Goal: Information Seeking & Learning: Learn about a topic

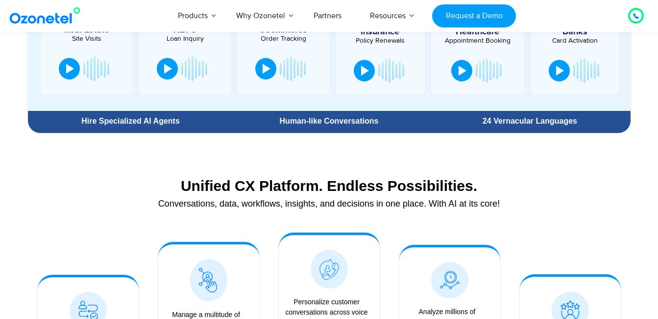
scroll to position [1029, 0]
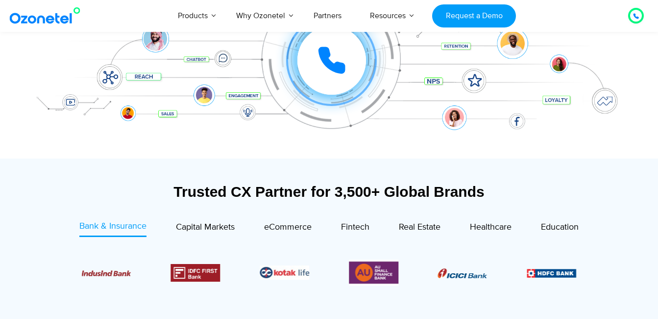
scroll to position [245, 0]
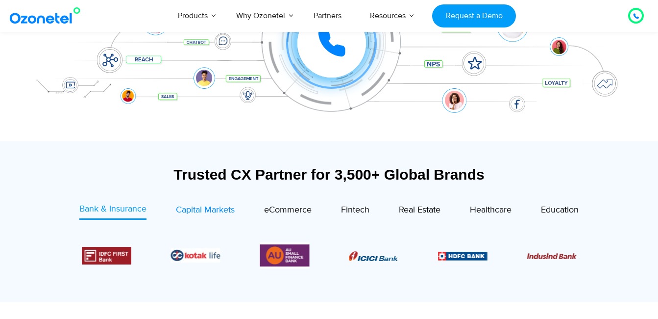
click at [193, 211] on span "Capital Markets" at bounding box center [205, 209] width 59 height 11
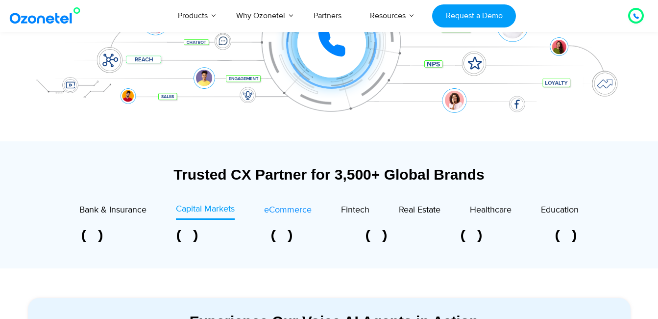
click at [302, 218] on link "eCommerce" at bounding box center [288, 210] width 48 height 17
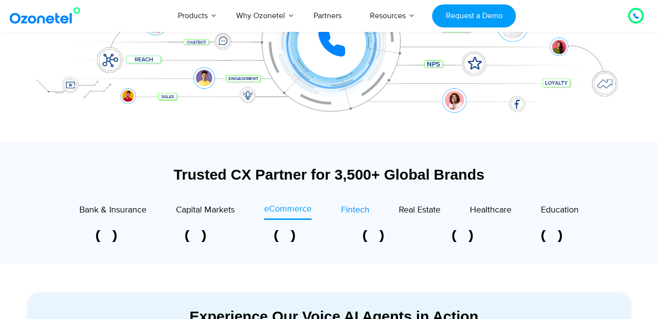
click at [351, 219] on link "Fintech" at bounding box center [355, 210] width 28 height 17
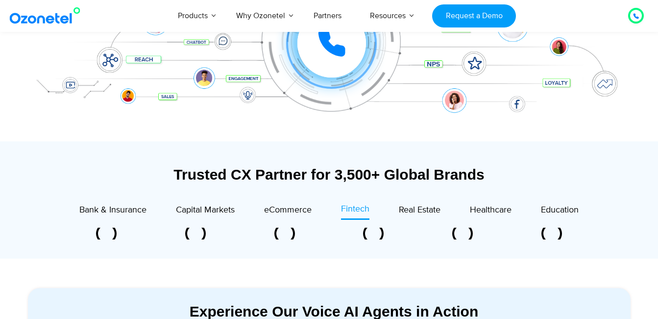
click at [443, 218] on div "Healthcare" at bounding box center [476, 210] width 71 height 17
click at [432, 216] on div "Real Estate" at bounding box center [420, 209] width 42 height 13
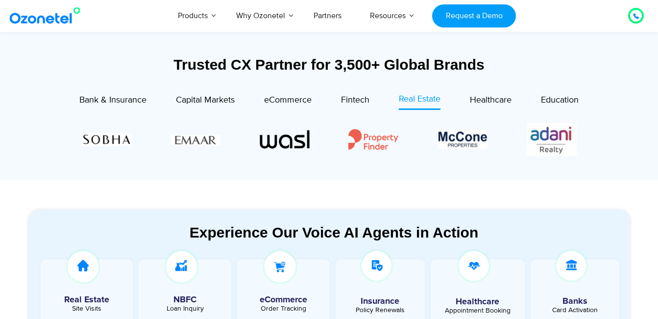
scroll to position [392, 0]
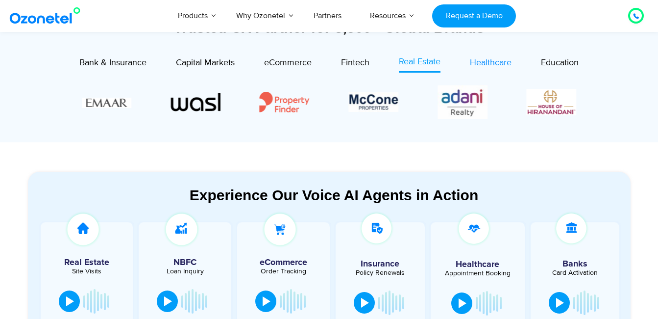
click at [477, 66] on span "Healthcare" at bounding box center [491, 62] width 42 height 11
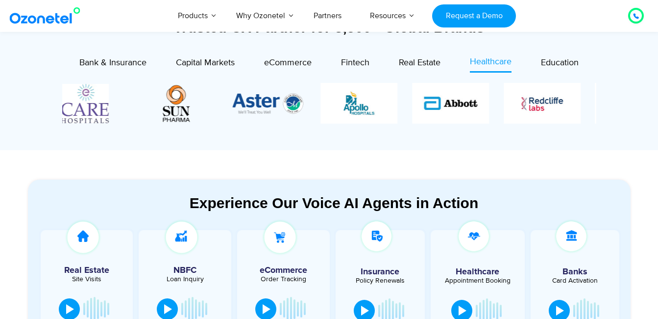
click at [542, 111] on img "3 / 8" at bounding box center [542, 103] width 77 height 41
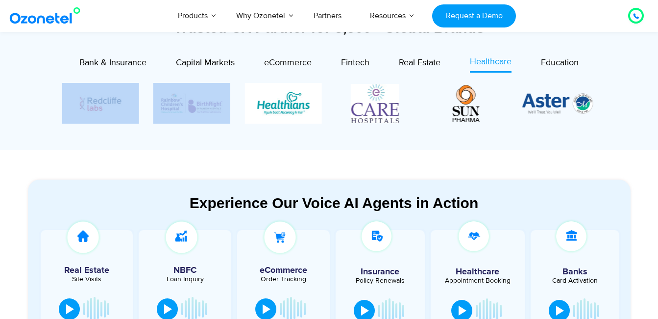
click at [162, 112] on div "Image Carousel" at bounding box center [329, 103] width 534 height 41
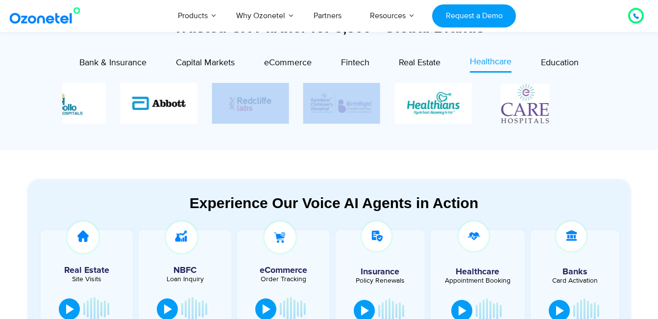
click at [318, 120] on img "4 / 8" at bounding box center [341, 103] width 77 height 41
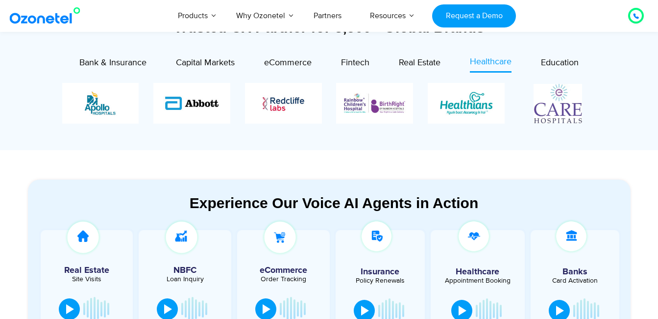
click at [193, 150] on section "Experience Our Voice AI Agents in Action Real Estate Site Visits NBFC Loan Inqu…" at bounding box center [329, 263] width 658 height 227
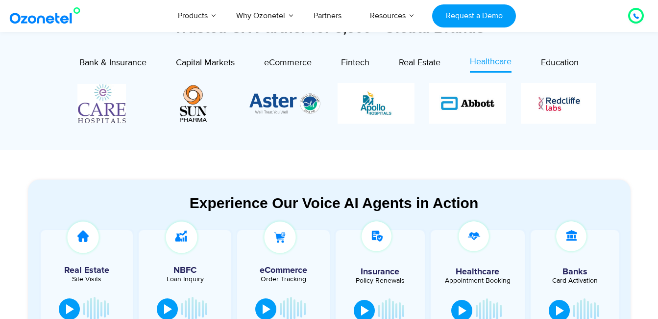
click at [415, 89] on img "1 / 8" at bounding box center [376, 103] width 77 height 41
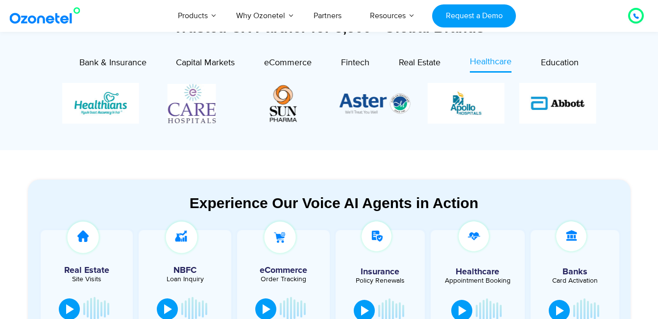
click at [342, 147] on div "Trusted CX Partner for 3,500+ Global Brands Bank & Insurance Capital Markets" at bounding box center [329, 72] width 613 height 156
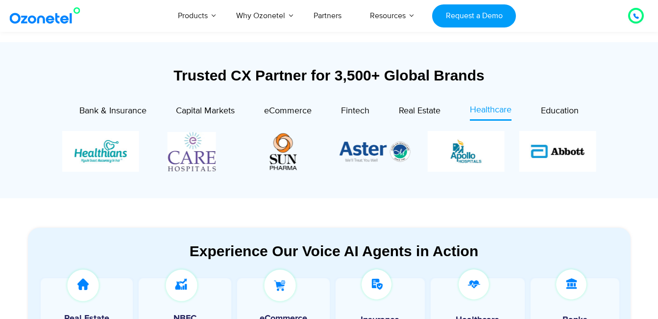
scroll to position [343, 0]
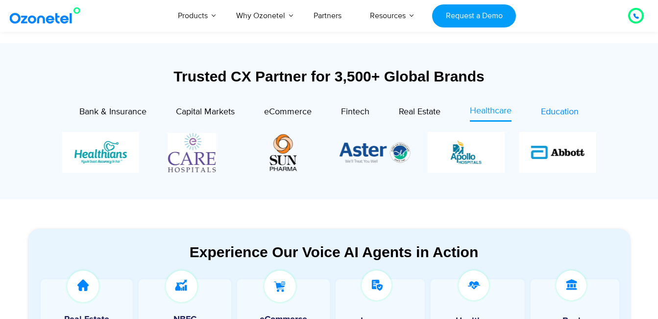
click at [547, 114] on span "Education" at bounding box center [560, 111] width 38 height 11
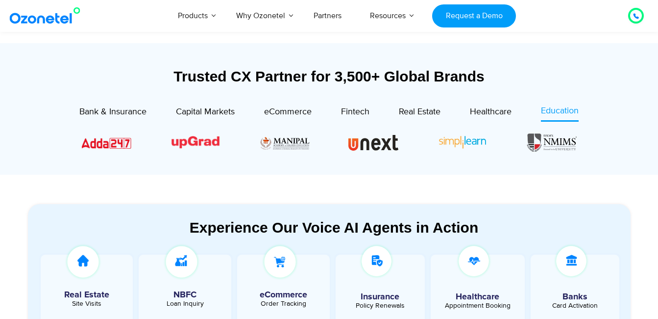
drag, startPoint x: 413, startPoint y: 143, endPoint x: 286, endPoint y: 138, distance: 127.1
click at [286, 138] on div "Image Carousel" at bounding box center [329, 142] width 495 height 21
drag, startPoint x: 286, startPoint y: 138, endPoint x: 413, endPoint y: 140, distance: 127.0
click at [413, 140] on div "Image Carousel" at bounding box center [329, 142] width 495 height 21
click at [353, 111] on span "Fintech" at bounding box center [355, 111] width 28 height 11
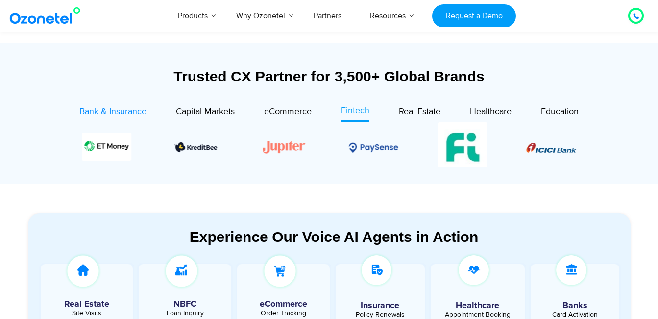
click at [111, 116] on span "Bank & Insurance" at bounding box center [112, 111] width 67 height 11
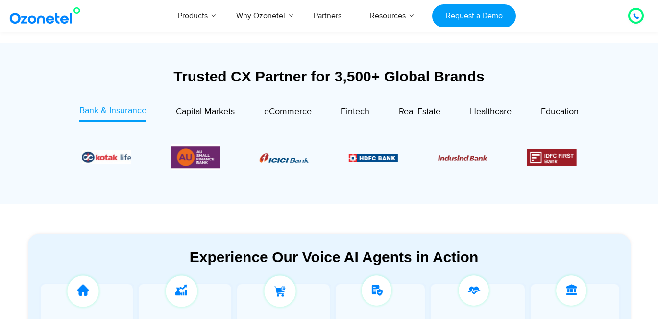
click at [352, 197] on div "Bank & Insurance Capital Markets" at bounding box center [329, 151] width 583 height 95
drag, startPoint x: 461, startPoint y: 145, endPoint x: 457, endPoint y: 150, distance: 6.0
click at [459, 147] on div "Image Carousel" at bounding box center [329, 157] width 495 height 26
drag, startPoint x: 457, startPoint y: 155, endPoint x: 310, endPoint y: 156, distance: 147.1
click at [319, 156] on div "Image Carousel" at bounding box center [329, 157] width 495 height 26
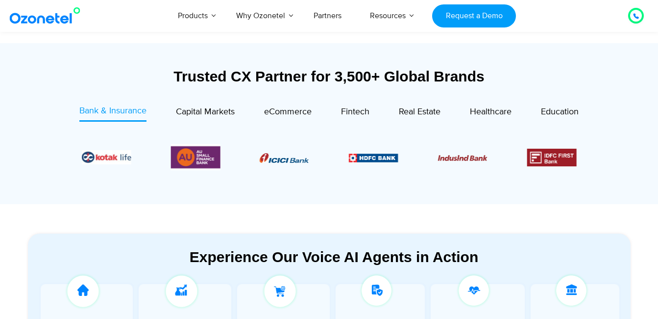
drag, startPoint x: 421, startPoint y: 168, endPoint x: 447, endPoint y: 168, distance: 25.5
click at [447, 168] on div "Image Carousel" at bounding box center [329, 157] width 495 height 26
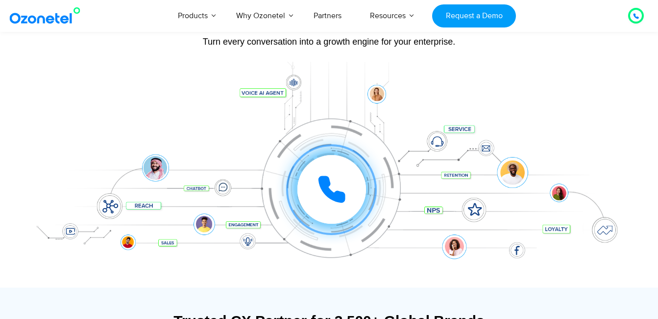
scroll to position [98, 0]
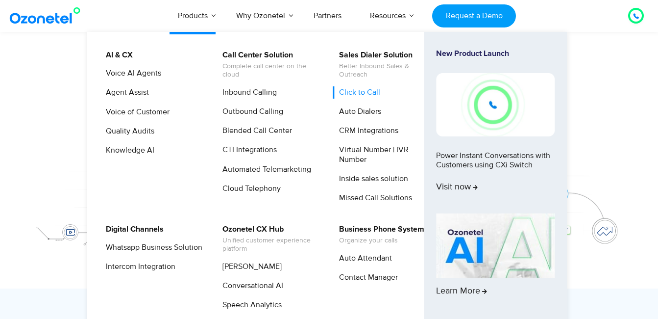
click at [367, 92] on link "Click to Call" at bounding box center [357, 92] width 49 height 12
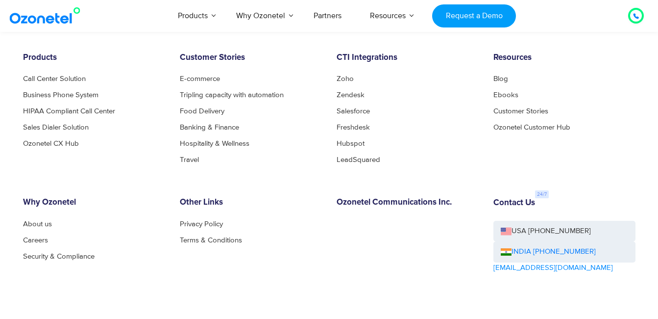
scroll to position [2402, 0]
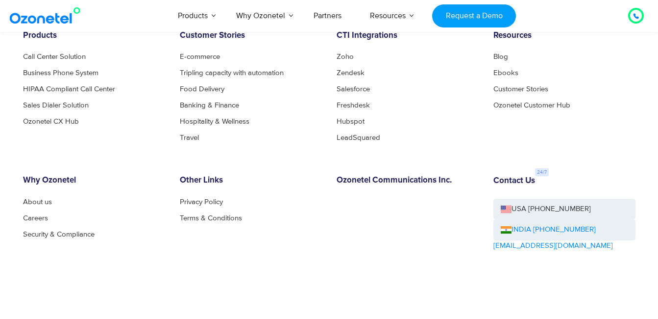
click at [526, 224] on link "INDIA [PHONE_NUMBER]" at bounding box center [548, 229] width 95 height 11
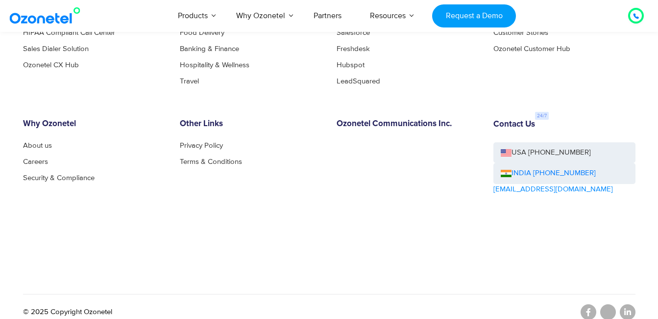
click at [516, 236] on div "Contact Us USA +1-408-440-5445 INDIA +1800-123-150150 sales@ozonetel.com" at bounding box center [564, 184] width 157 height 130
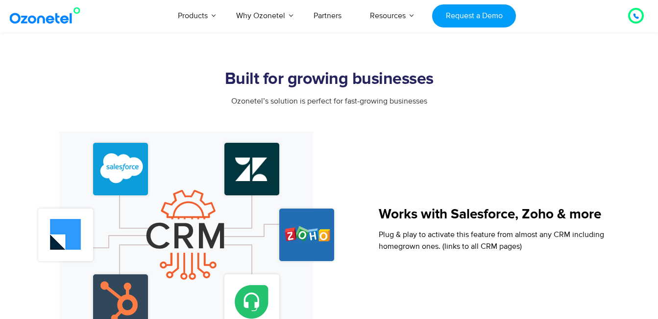
scroll to position [833, 0]
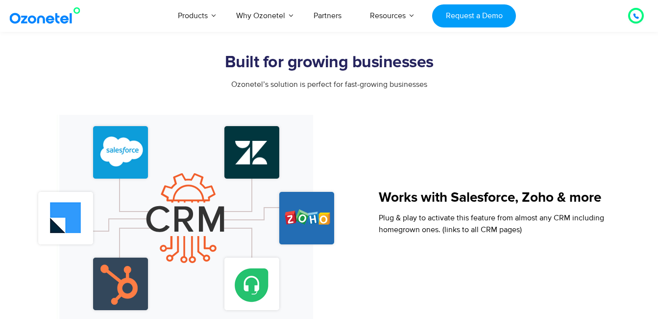
click at [417, 194] on h5 "Works with Salesforce, Zoho & more" at bounding box center [492, 198] width 226 height 14
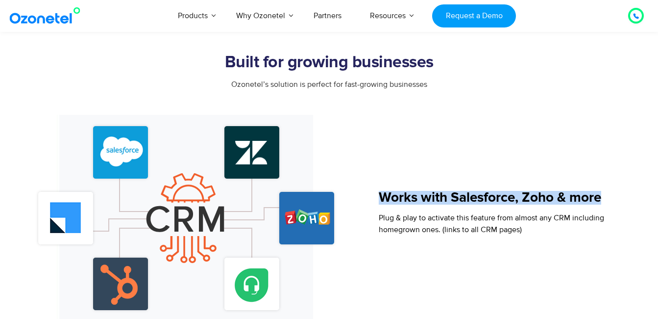
click at [417, 194] on h5 "Works with Salesforce, Zoho & more" at bounding box center [492, 198] width 226 height 14
drag, startPoint x: 417, startPoint y: 194, endPoint x: 426, endPoint y: 202, distance: 12.2
click at [426, 202] on h5 "Works with Salesforce, Zoho & more" at bounding box center [492, 198] width 226 height 14
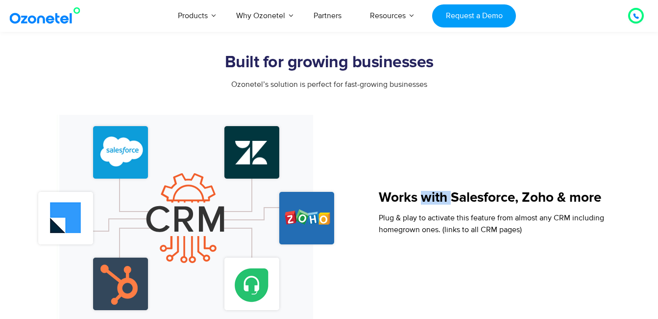
click at [426, 202] on h5 "Works with Salesforce, Zoho & more" at bounding box center [492, 198] width 226 height 14
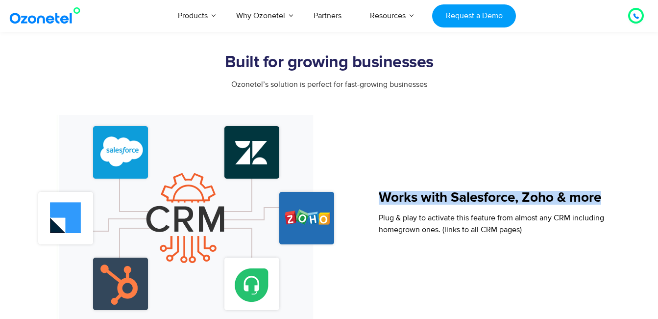
click at [426, 202] on h5 "Works with Salesforce, Zoho & more" at bounding box center [492, 198] width 226 height 14
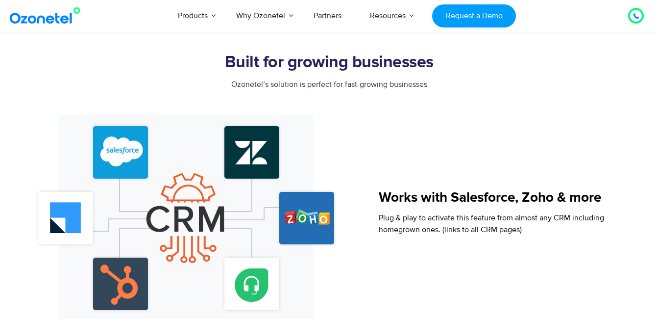
click at [417, 215] on span "Plug & play to activate this feature from almost any CRM including homegrown on…" at bounding box center [492, 224] width 226 height 22
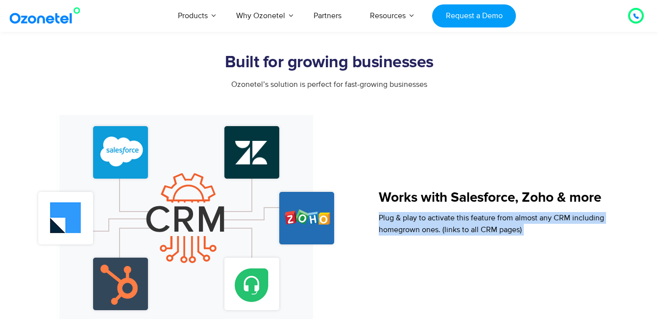
click at [417, 215] on span "Plug & play to activate this feature from almost any CRM including homegrown on…" at bounding box center [492, 224] width 226 height 22
drag, startPoint x: 417, startPoint y: 215, endPoint x: 478, endPoint y: 212, distance: 60.8
click at [478, 212] on p "Plug & play to activate this feature from almost any CRM including homegrown on…" at bounding box center [492, 224] width 226 height 24
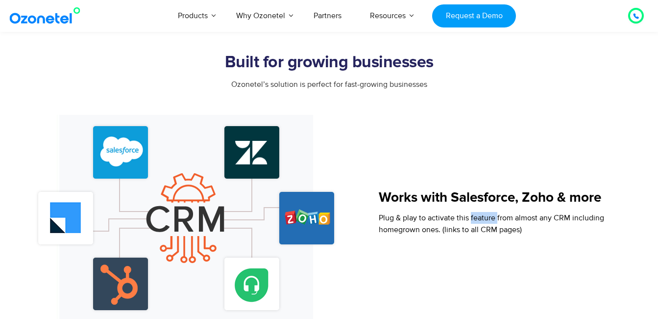
click at [478, 212] on p "Plug & play to activate this feature from almost any CRM including homegrown on…" at bounding box center [492, 224] width 226 height 24
drag, startPoint x: 478, startPoint y: 212, endPoint x: 411, endPoint y: 225, distance: 67.9
click at [411, 225] on span "Plug & play to activate this feature from almost any CRM including homegrown on…" at bounding box center [492, 224] width 226 height 22
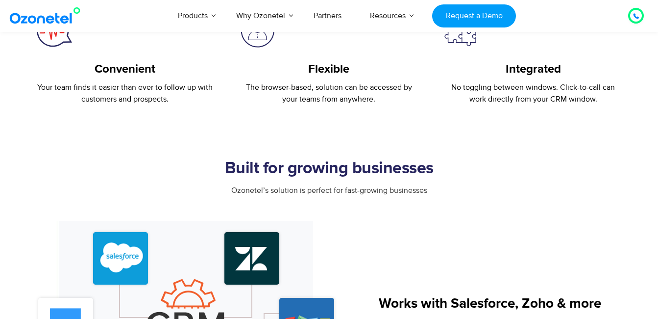
scroll to position [735, 0]
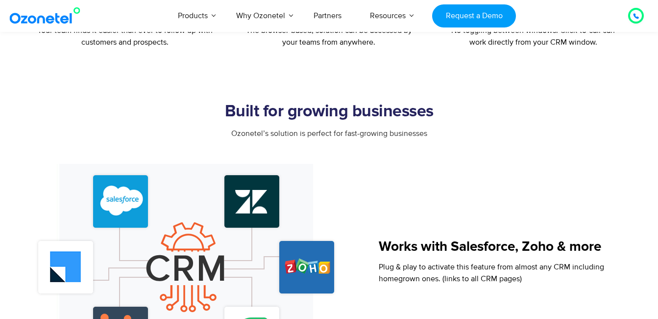
click at [413, 200] on div "Works with Salesforce, Zoho & more Plug & play to activate this feature from al…" at bounding box center [506, 266] width 255 height 205
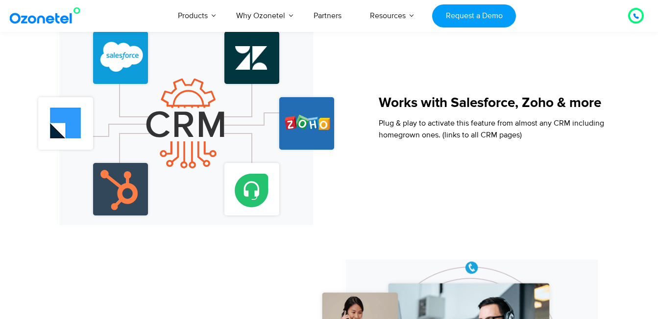
scroll to position [931, 0]
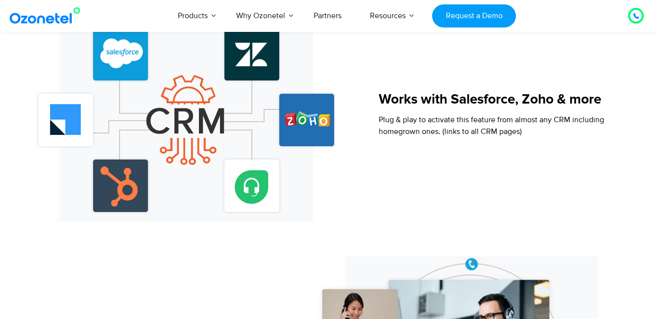
click at [643, 15] on div at bounding box center [636, 16] width 16 height 16
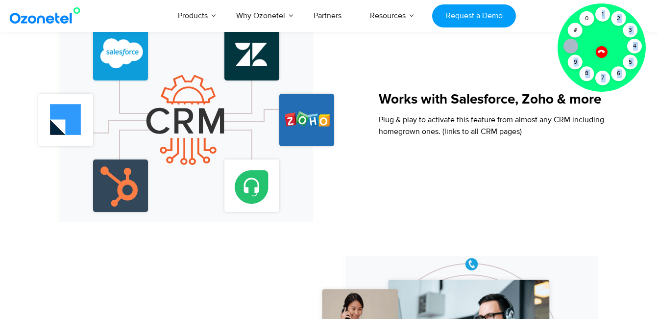
drag, startPoint x: 566, startPoint y: 48, endPoint x: 563, endPoint y: 72, distance: 23.7
click at [636, 16] on div "Click to talk to us! Call connected 1 2 3 4 5 6 7 8 9 # 0" at bounding box center [636, 16] width 0 height 0
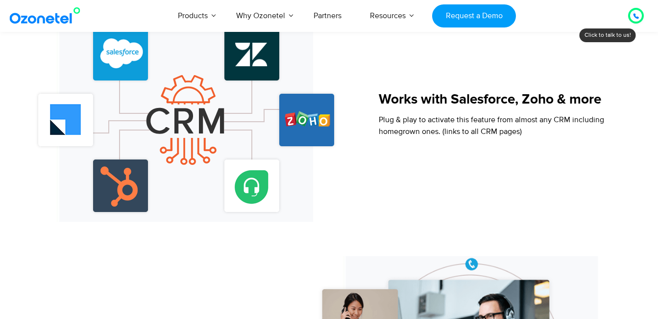
drag, startPoint x: 563, startPoint y: 72, endPoint x: 625, endPoint y: 134, distance: 88.0
click at [625, 134] on div "Works with Salesforce, Zoho & more Plug & play to activate this feature from al…" at bounding box center [506, 119] width 255 height 205
click at [634, 15] on icon at bounding box center [636, 16] width 5 height 5
click at [634, 17] on icon at bounding box center [636, 16] width 6 height 6
click at [636, 15] on icon at bounding box center [636, 16] width 5 height 5
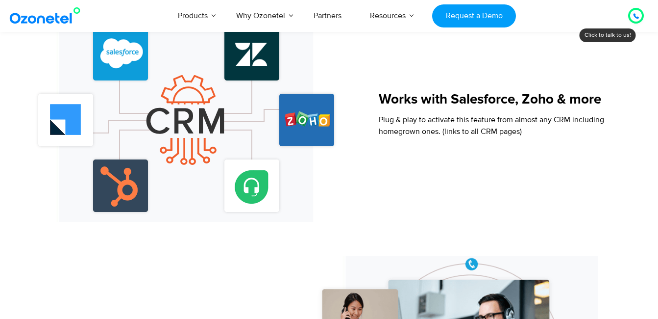
click at [636, 15] on icon at bounding box center [636, 16] width 6 height 6
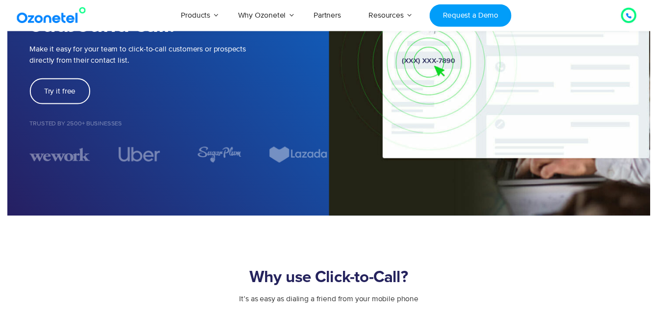
scroll to position [0, 0]
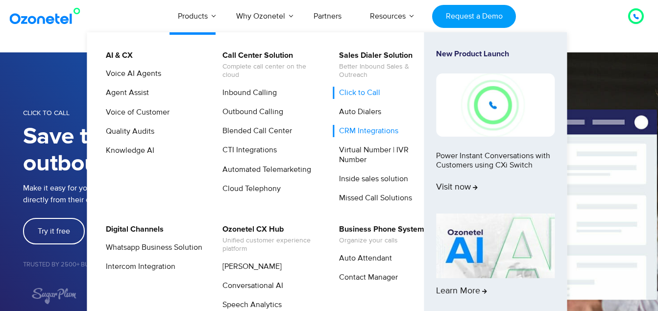
click at [372, 131] on link "CRM Integrations" at bounding box center [366, 131] width 67 height 12
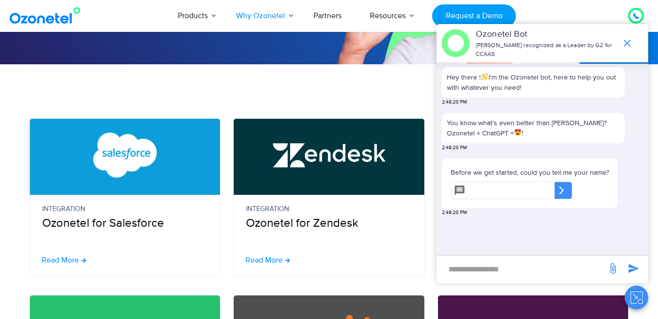
scroll to position [196, 0]
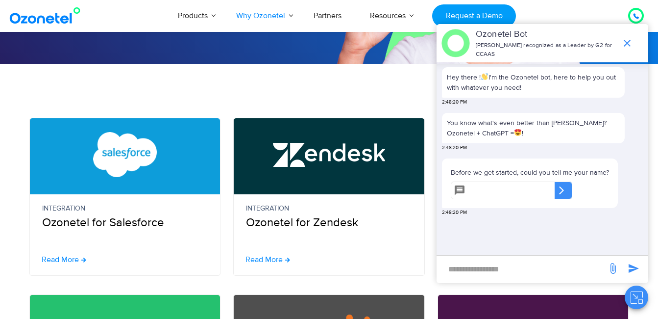
click at [364, 82] on section "Integration Ozonetel for Salesforce Read More Integration Ozonetel for Zendesk …" at bounding box center [329, 170] width 658 height 212
click at [630, 38] on icon "end chat or minimize" at bounding box center [628, 43] width 12 height 12
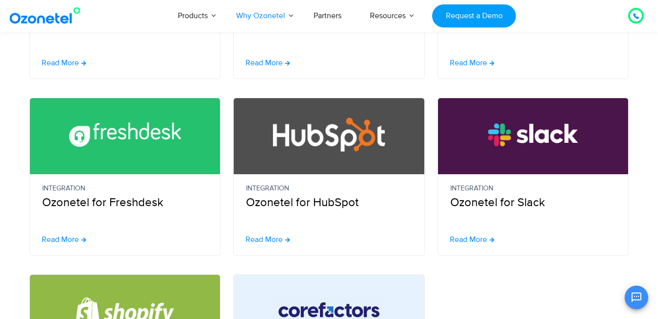
scroll to position [392, 0]
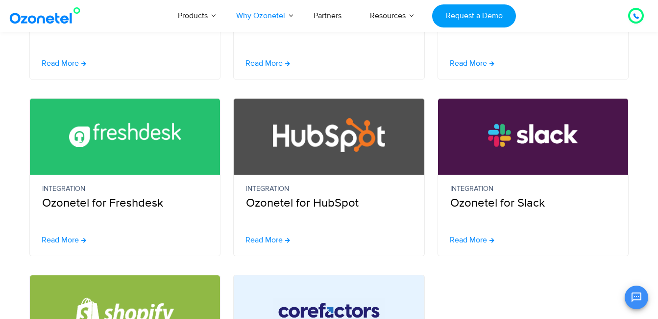
click at [509, 210] on p "Integration Ozonetel for Slack" at bounding box center [534, 197] width 166 height 28
click at [508, 207] on p "Integration Ozonetel for Slack" at bounding box center [534, 197] width 166 height 28
drag, startPoint x: 508, startPoint y: 207, endPoint x: 489, endPoint y: 179, distance: 33.6
click at [489, 179] on div "Integration Ozonetel for Slack" at bounding box center [533, 208] width 191 height 67
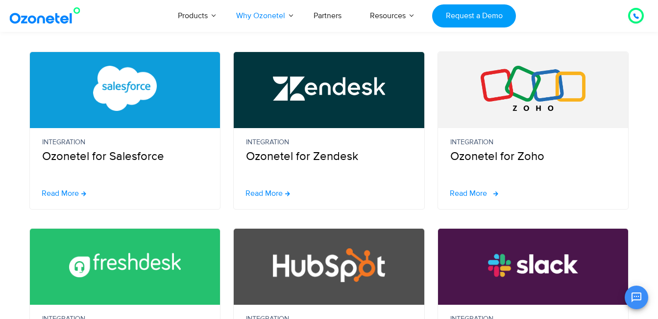
scroll to position [245, 0]
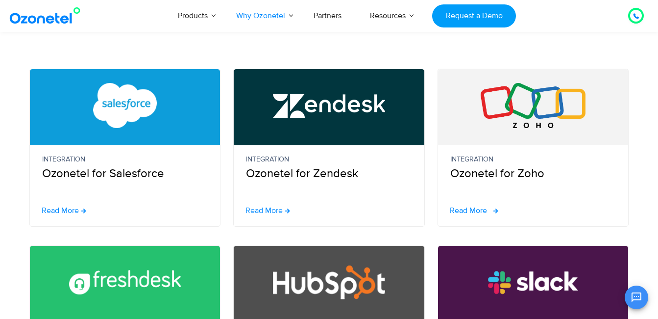
click at [474, 211] on span "Read More" at bounding box center [468, 210] width 37 height 8
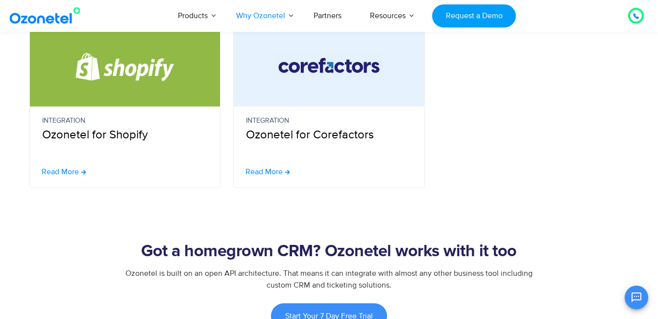
scroll to position [637, 0]
click at [415, 251] on h2 "Got a homegrown CRM? Ozonetel works with it too" at bounding box center [329, 251] width 613 height 20
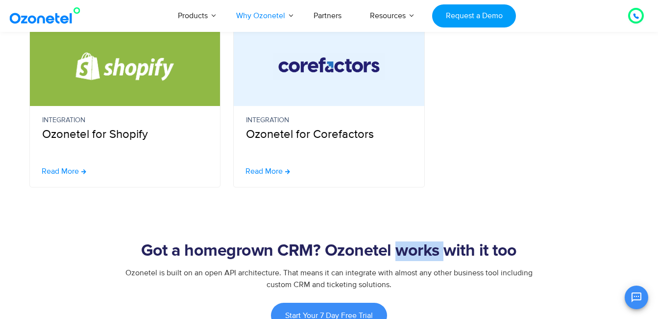
click at [415, 251] on h2 "Got a homegrown CRM? Ozonetel works with it too" at bounding box center [329, 251] width 613 height 20
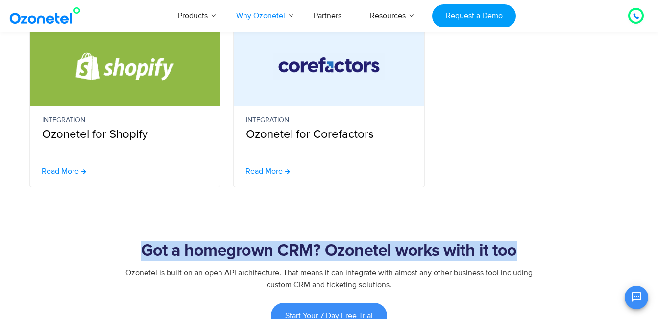
click at [415, 251] on h2 "Got a homegrown CRM? Ozonetel works with it too" at bounding box center [329, 251] width 613 height 20
drag, startPoint x: 415, startPoint y: 251, endPoint x: 381, endPoint y: 249, distance: 33.9
click at [381, 249] on h2 "Got a homegrown CRM? Ozonetel works with it too" at bounding box center [329, 251] width 613 height 20
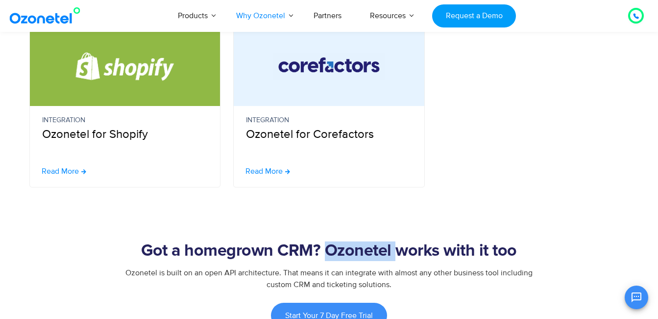
click at [381, 249] on h2 "Got a homegrown CRM? Ozonetel works with it too" at bounding box center [329, 251] width 613 height 20
drag, startPoint x: 381, startPoint y: 249, endPoint x: 407, endPoint y: 252, distance: 26.3
click at [407, 252] on h2 "Got a homegrown CRM? Ozonetel works with it too" at bounding box center [329, 251] width 613 height 20
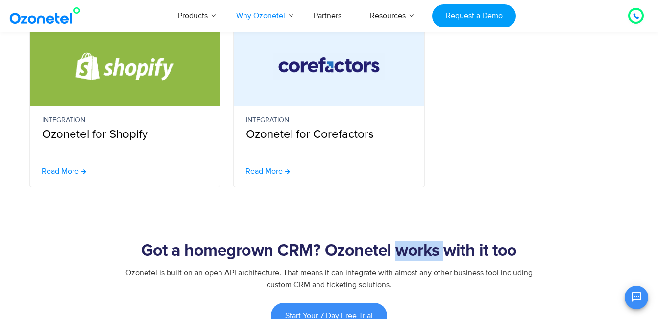
click at [407, 252] on h2 "Got a homegrown CRM? Ozonetel works with it too" at bounding box center [329, 251] width 613 height 20
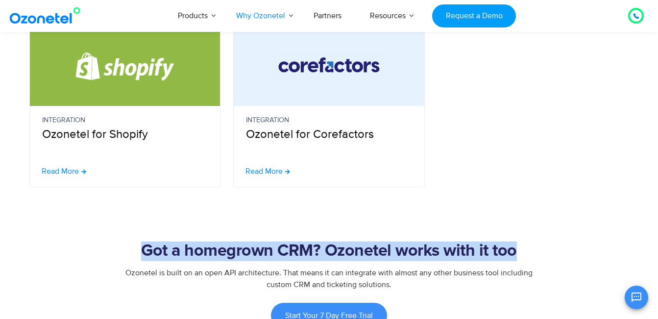
click at [407, 252] on h2 "Got a homegrown CRM? Ozonetel works with it too" at bounding box center [329, 251] width 613 height 20
click at [351, 256] on h2 "Got a homegrown CRM? Ozonetel works with it too" at bounding box center [329, 251] width 613 height 20
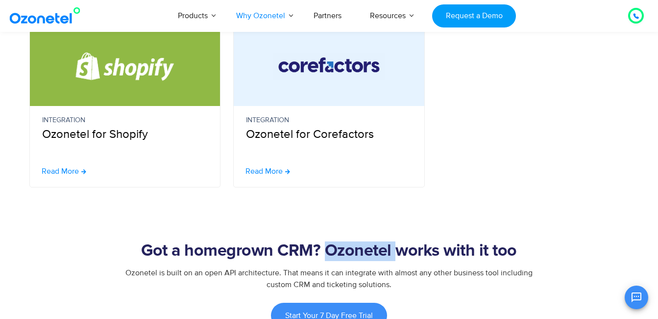
click at [351, 256] on h2 "Got a homegrown CRM? Ozonetel works with it too" at bounding box center [329, 251] width 613 height 20
drag, startPoint x: 351, startPoint y: 256, endPoint x: 414, endPoint y: 258, distance: 63.8
click at [414, 258] on h2 "Got a homegrown CRM? Ozonetel works with it too" at bounding box center [329, 251] width 613 height 20
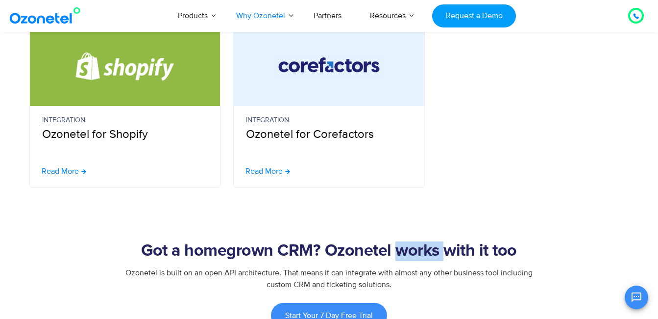
click at [414, 258] on h2 "Got a homegrown CRM? Ozonetel works with it too" at bounding box center [329, 251] width 613 height 20
drag, startPoint x: 414, startPoint y: 258, endPoint x: 464, endPoint y: 254, distance: 49.7
click at [464, 254] on h2 "Got a homegrown CRM? Ozonetel works with it too" at bounding box center [329, 251] width 613 height 20
drag, startPoint x: 464, startPoint y: 254, endPoint x: 507, endPoint y: 252, distance: 43.7
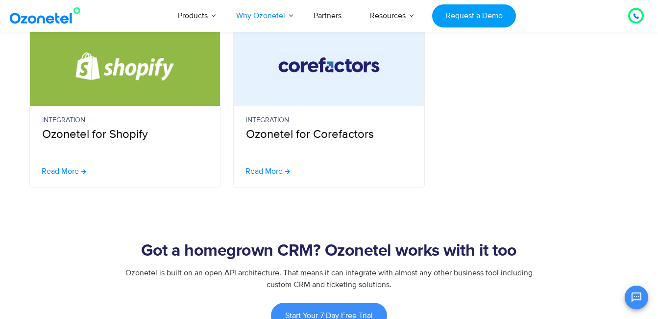
click at [507, 252] on h2 "Got a homegrown CRM? Ozonetel works with it too" at bounding box center [329, 251] width 613 height 20
drag, startPoint x: 507, startPoint y: 252, endPoint x: 488, endPoint y: 252, distance: 19.1
click at [488, 252] on h2 "Got a homegrown CRM? Ozonetel works with it too" at bounding box center [329, 251] width 613 height 20
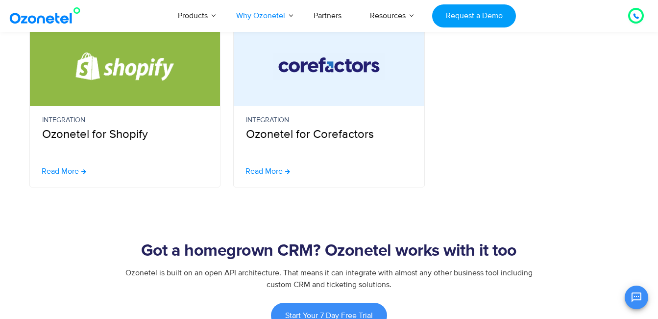
click at [466, 252] on h2 "Got a homegrown CRM? Ozonetel works with it too" at bounding box center [329, 251] width 613 height 20
drag, startPoint x: 466, startPoint y: 252, endPoint x: 412, endPoint y: 252, distance: 53.4
click at [412, 252] on h2 "Got a homegrown CRM? Ozonetel works with it too" at bounding box center [329, 251] width 613 height 20
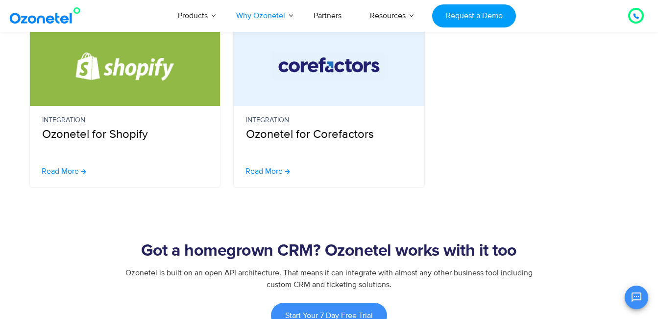
drag, startPoint x: 412, startPoint y: 252, endPoint x: 368, endPoint y: 251, distance: 44.1
click at [368, 251] on h2 "Got a homegrown CRM? Ozonetel works with it too" at bounding box center [329, 251] width 613 height 20
drag, startPoint x: 368, startPoint y: 251, endPoint x: 332, endPoint y: 249, distance: 36.4
click at [332, 249] on h2 "Got a homegrown CRM? Ozonetel works with it too" at bounding box center [329, 251] width 613 height 20
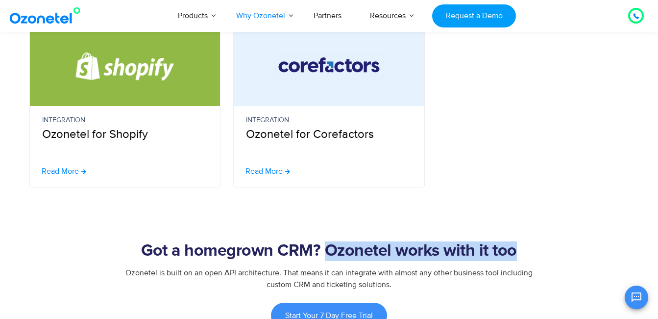
drag, startPoint x: 326, startPoint y: 249, endPoint x: 512, endPoint y: 257, distance: 186.0
click at [512, 257] on h2 "Got a homegrown CRM? Ozonetel works with it too" at bounding box center [329, 251] width 613 height 20
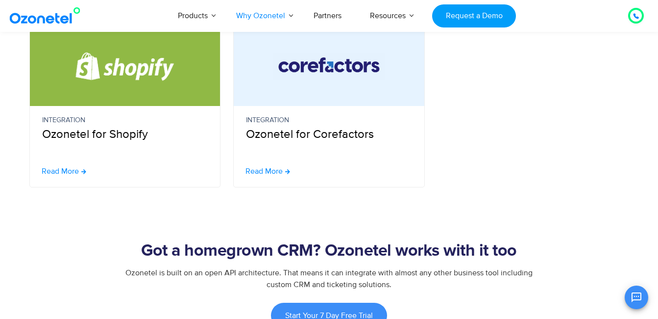
click at [294, 241] on section "Got a homegrown CRM? Ozonetel works with it too Ozonetel is built on an open AP…" at bounding box center [329, 257] width 658 height 141
click at [344, 252] on h2 "Got a homegrown CRM? Ozonetel works with it too" at bounding box center [329, 251] width 613 height 20
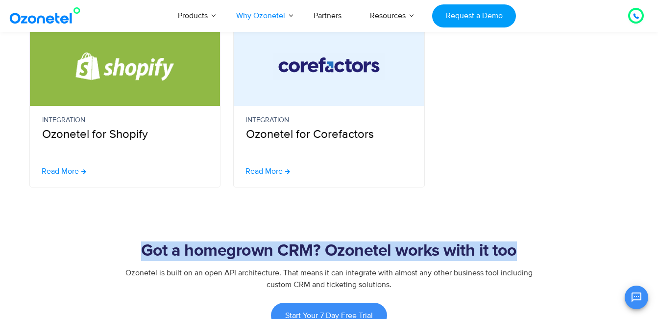
click at [344, 252] on h2 "Got a homegrown CRM? Ozonetel works with it too" at bounding box center [329, 251] width 613 height 20
drag, startPoint x: 344, startPoint y: 252, endPoint x: 443, endPoint y: 259, distance: 99.3
click at [443, 259] on h2 "Got a homegrown CRM? Ozonetel works with it too" at bounding box center [329, 251] width 613 height 20
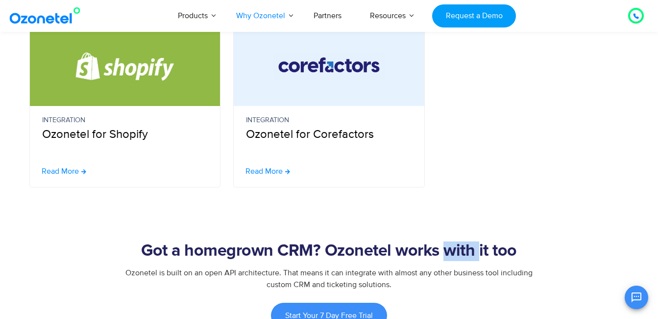
click at [443, 259] on h2 "Got a homegrown CRM? Ozonetel works with it too" at bounding box center [329, 251] width 613 height 20
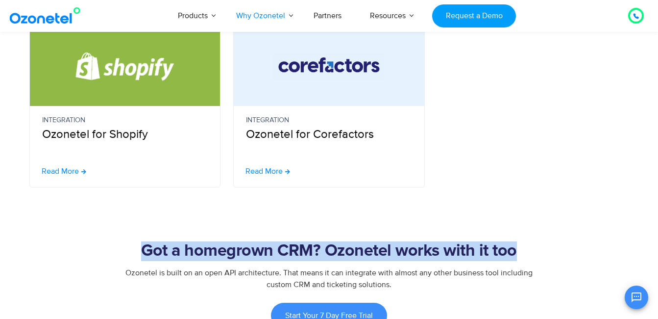
click at [443, 259] on h2 "Got a homegrown CRM? Ozonetel works with it too" at bounding box center [329, 251] width 613 height 20
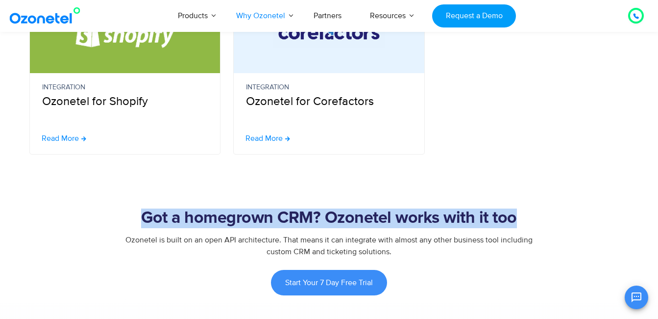
scroll to position [686, 0]
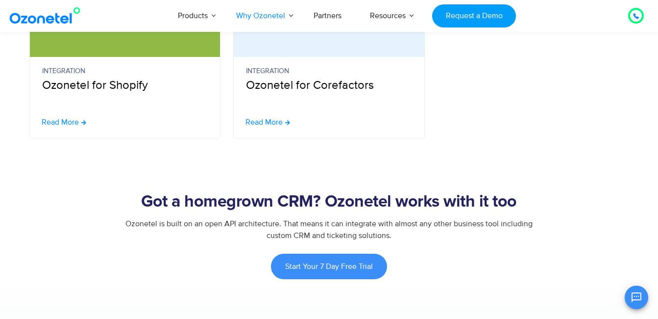
click at [344, 224] on span "Ozonetel is built on an open API architecture. That means it can integrate with…" at bounding box center [328, 230] width 407 height 22
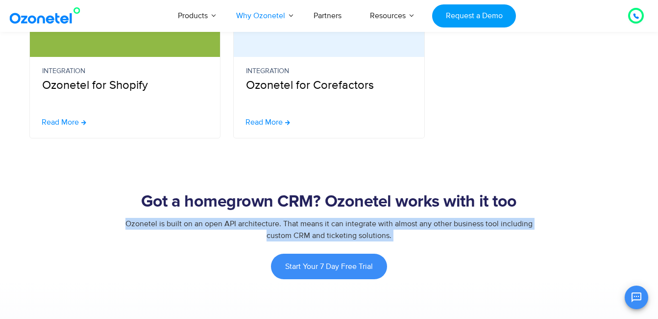
click at [344, 224] on span "Ozonetel is built on an open API architecture. That means it can integrate with…" at bounding box center [328, 230] width 407 height 22
drag, startPoint x: 344, startPoint y: 224, endPoint x: 383, endPoint y: 234, distance: 40.4
click at [382, 234] on span "Ozonetel is built on an open API architecture. That means it can integrate with…" at bounding box center [328, 230] width 407 height 22
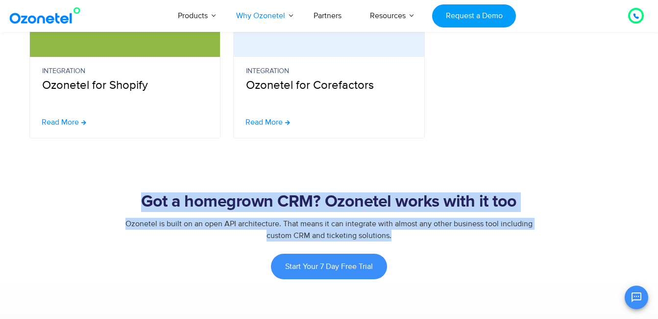
drag, startPoint x: 371, startPoint y: 231, endPoint x: 130, endPoint y: 201, distance: 242.5
click at [130, 201] on div "Got a homegrown CRM? Ozonetel works with it too Ozonetel is built on an open AP…" at bounding box center [329, 235] width 613 height 87
click at [129, 201] on h2 "Got a homegrown CRM? Ozonetel works with it too" at bounding box center [329, 202] width 613 height 20
drag, startPoint x: 144, startPoint y: 203, endPoint x: 466, endPoint y: 238, distance: 324.0
click at [466, 238] on div "Got a homegrown CRM? Ozonetel works with it too Ozonetel is built on an open AP…" at bounding box center [329, 235] width 613 height 87
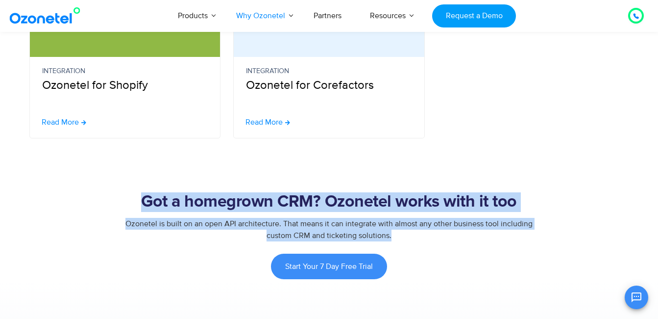
drag, startPoint x: 466, startPoint y: 238, endPoint x: 431, endPoint y: 234, distance: 35.0
click at [431, 234] on div "Ozonetel is built on an open API architecture. That means it can integrate with…" at bounding box center [329, 230] width 613 height 24
drag, startPoint x: 405, startPoint y: 233, endPoint x: 146, endPoint y: 185, distance: 263.8
click at [147, 185] on section "Got a homegrown CRM? Ozonetel works with it too Ozonetel is built on an open AP…" at bounding box center [329, 208] width 658 height 141
drag, startPoint x: 146, startPoint y: 185, endPoint x: 137, endPoint y: 184, distance: 9.4
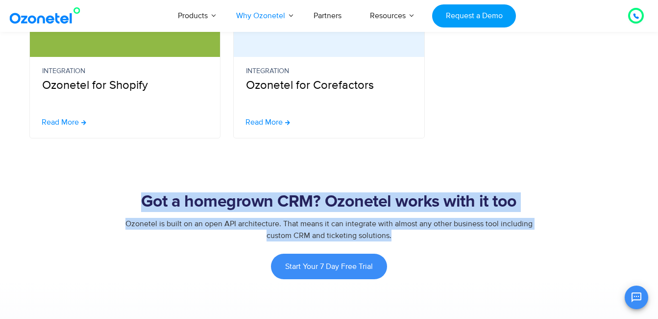
click at [137, 184] on section "Got a homegrown CRM? Ozonetel works with it too Ozonetel is built on an open AP…" at bounding box center [329, 208] width 658 height 141
drag, startPoint x: 268, startPoint y: 209, endPoint x: 408, endPoint y: 237, distance: 142.6
click at [408, 237] on section "Got a homegrown CRM? Ozonetel works with it too Ozonetel is built on an open AP…" at bounding box center [329, 208] width 658 height 141
click at [408, 237] on div "Ozonetel is built on an open API architecture. That means it can integrate with…" at bounding box center [329, 230] width 613 height 24
drag, startPoint x: 397, startPoint y: 234, endPoint x: 141, endPoint y: 190, distance: 260.2
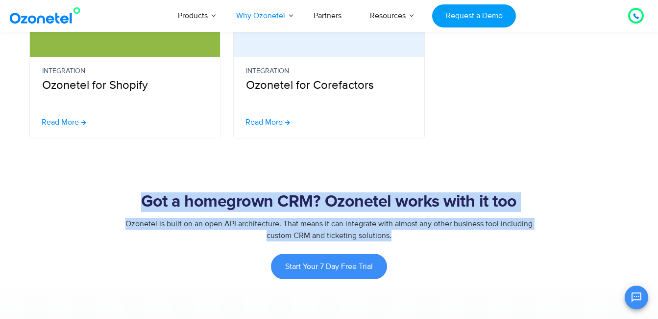
click at [141, 190] on section "Got a homegrown CRM? Ozonetel works with it too Ozonetel is built on an open AP…" at bounding box center [329, 208] width 658 height 141
drag, startPoint x: 141, startPoint y: 190, endPoint x: 131, endPoint y: 189, distance: 9.8
click at [131, 189] on section "Got a homegrown CRM? Ozonetel works with it too Ozonetel is built on an open AP…" at bounding box center [329, 208] width 658 height 141
drag, startPoint x: 123, startPoint y: 203, endPoint x: 406, endPoint y: 235, distance: 285.6
click at [406, 235] on div "Got a homegrown CRM? Ozonetel works with it too Ozonetel is built on an open AP…" at bounding box center [329, 235] width 613 height 87
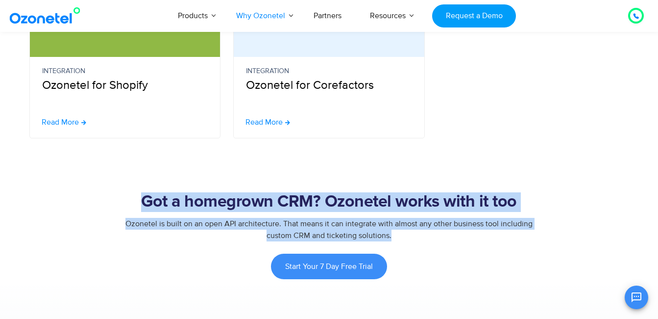
click at [403, 238] on div "Ozonetel is built on an open API architecture. That means it can integrate with…" at bounding box center [329, 230] width 613 height 24
drag, startPoint x: 402, startPoint y: 238, endPoint x: 150, endPoint y: 196, distance: 255.0
click at [150, 196] on div "Got a homegrown CRM? Ozonetel works with it too Ozonetel is built on an open AP…" at bounding box center [329, 235] width 613 height 87
drag, startPoint x: 150, startPoint y: 196, endPoint x: 140, endPoint y: 197, distance: 10.3
click at [140, 197] on h2 "Got a homegrown CRM? Ozonetel works with it too" at bounding box center [329, 202] width 613 height 20
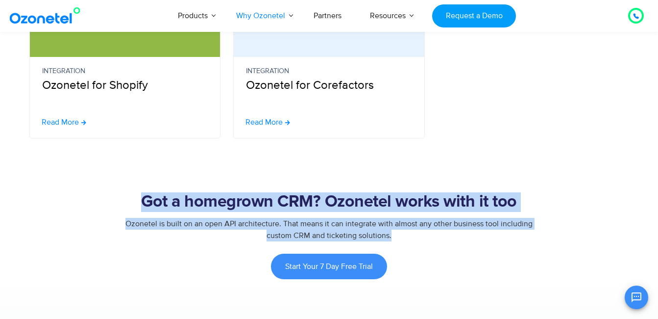
drag, startPoint x: 196, startPoint y: 201, endPoint x: 415, endPoint y: 236, distance: 222.0
click at [415, 236] on div "Got a homegrown CRM? Ozonetel works with it too Ozonetel is built on an open AP…" at bounding box center [329, 235] width 613 height 87
click at [415, 236] on div "Ozonetel is built on an open API architecture. That means it can integrate with…" at bounding box center [329, 230] width 613 height 24
drag, startPoint x: 395, startPoint y: 234, endPoint x: 146, endPoint y: 188, distance: 253.2
click at [146, 188] on section "Got a homegrown CRM? Ozonetel works with it too Ozonetel is built on an open AP…" at bounding box center [329, 208] width 658 height 141
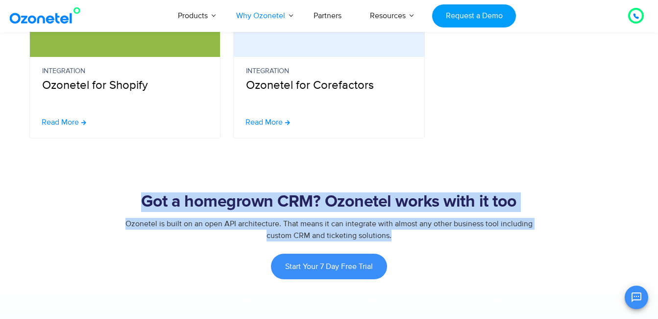
click at [146, 188] on section "Got a homegrown CRM? Ozonetel works with it too Ozonetel is built on an open AP…" at bounding box center [329, 208] width 658 height 141
drag, startPoint x: 146, startPoint y: 188, endPoint x: 401, endPoint y: 233, distance: 259.3
click at [401, 233] on section "Got a homegrown CRM? Ozonetel works with it too Ozonetel is built on an open AP…" at bounding box center [329, 208] width 658 height 141
click at [369, 236] on span "Ozonetel is built on an open API architecture. That means it can integrate with…" at bounding box center [328, 230] width 407 height 22
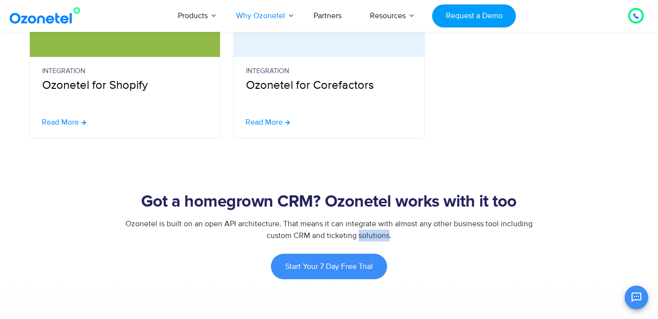
click at [369, 236] on span "Ozonetel is built on an open API architecture. That means it can integrate with…" at bounding box center [328, 230] width 407 height 22
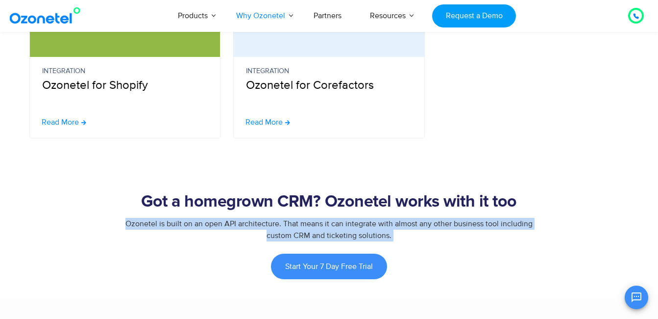
click at [369, 236] on span "Ozonetel is built on an open API architecture. That means it can integrate with…" at bounding box center [328, 230] width 407 height 22
drag, startPoint x: 369, startPoint y: 236, endPoint x: 398, endPoint y: 235, distance: 29.0
click at [398, 235] on div "Ozonetel is built on an open API architecture. That means it can integrate with…" at bounding box center [329, 230] width 613 height 24
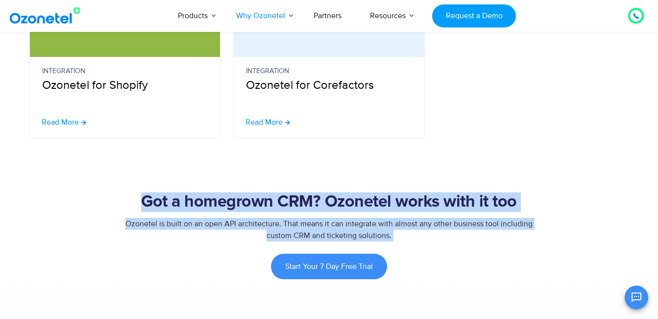
drag, startPoint x: 397, startPoint y: 235, endPoint x: 131, endPoint y: 177, distance: 272.5
click at [131, 177] on section "Got a homegrown CRM? Ozonetel works with it too Ozonetel is built on an open AP…" at bounding box center [329, 208] width 658 height 141
click at [127, 179] on section "Got a homegrown CRM? Ozonetel works with it too Ozonetel is built on an open AP…" at bounding box center [329, 208] width 658 height 141
drag, startPoint x: 134, startPoint y: 189, endPoint x: 408, endPoint y: 245, distance: 279.1
click at [407, 245] on section "Got a homegrown CRM? Ozonetel works with it too Ozonetel is built on an open AP…" at bounding box center [329, 208] width 658 height 141
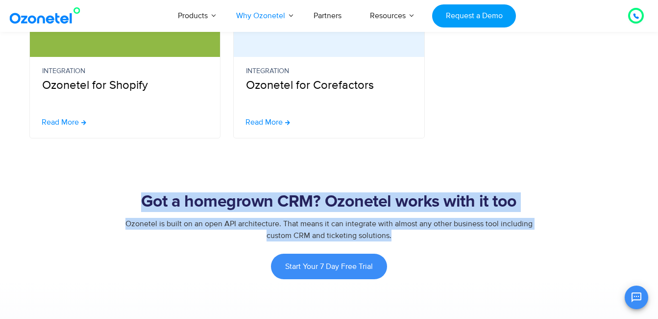
drag, startPoint x: 408, startPoint y: 245, endPoint x: 381, endPoint y: 229, distance: 30.8
click at [381, 229] on div "Ozonetel is built on an open API architecture. That means it can integrate with…" at bounding box center [329, 230] width 613 height 24
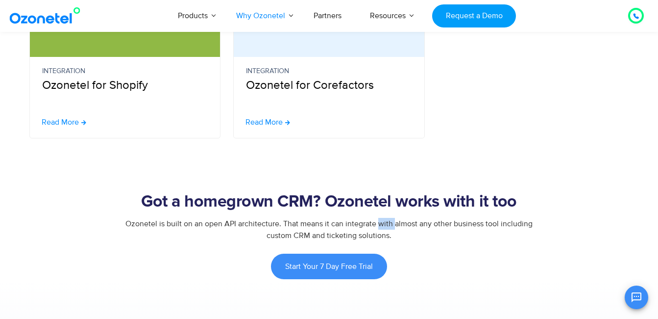
click at [381, 229] on div "Ozonetel is built on an open API architecture. That means it can integrate with…" at bounding box center [329, 230] width 613 height 24
drag, startPoint x: 381, startPoint y: 229, endPoint x: 408, endPoint y: 238, distance: 28.4
click at [408, 238] on div "Ozonetel is built on an open API architecture. That means it can integrate with…" at bounding box center [329, 230] width 613 height 24
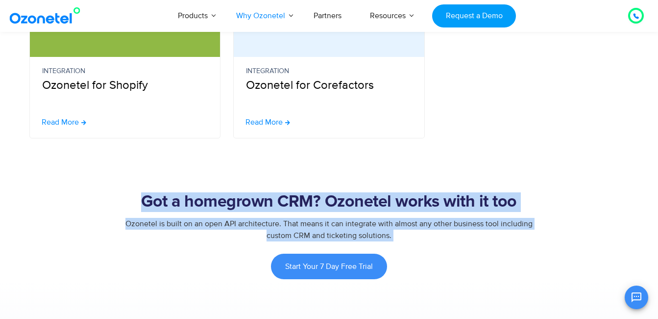
drag, startPoint x: 407, startPoint y: 238, endPoint x: 118, endPoint y: 201, distance: 291.1
click at [118, 201] on div "Got a homegrown CRM? Ozonetel works with it too Ozonetel is built on an open AP…" at bounding box center [329, 235] width 613 height 87
drag, startPoint x: 118, startPoint y: 201, endPoint x: 124, endPoint y: 199, distance: 5.7
click at [124, 199] on h2 "Got a homegrown CRM? Ozonetel works with it too" at bounding box center [329, 202] width 613 height 20
drag, startPoint x: 124, startPoint y: 199, endPoint x: 389, endPoint y: 241, distance: 269.0
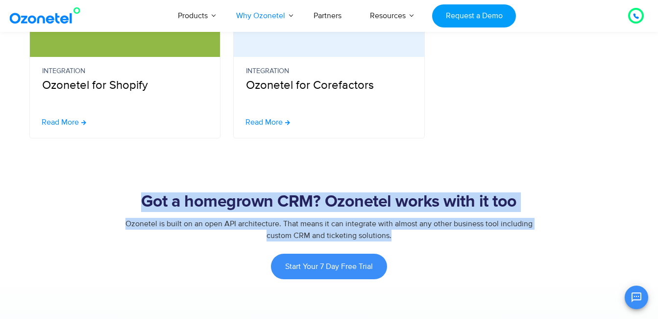
click at [389, 241] on div "Got a homegrown CRM? Ozonetel works with it too Ozonetel is built on an open AP…" at bounding box center [329, 235] width 613 height 87
click at [389, 241] on div "Ozonetel is built on an open API architecture. That means it can integrate with…" at bounding box center [329, 230] width 613 height 24
drag, startPoint x: 394, startPoint y: 236, endPoint x: 139, endPoint y: 184, distance: 259.8
click at [139, 184] on section "Got a homegrown CRM? Ozonetel works with it too Ozonetel is built on an open AP…" at bounding box center [329, 208] width 658 height 141
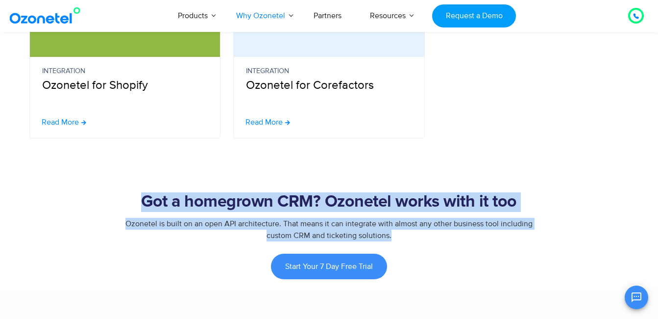
drag, startPoint x: 120, startPoint y: 180, endPoint x: 391, endPoint y: 242, distance: 278.5
click at [391, 242] on section "Got a homegrown CRM? Ozonetel works with it too Ozonetel is built on an open AP…" at bounding box center [329, 208] width 658 height 141
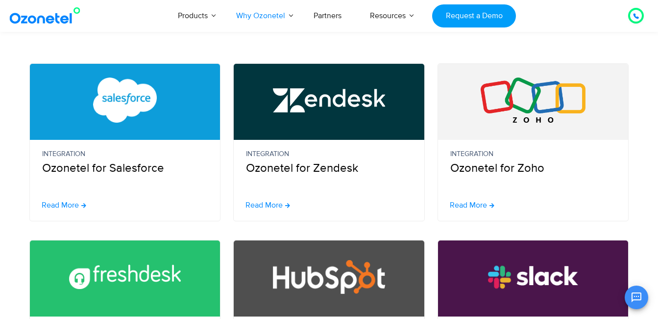
scroll to position [196, 0]
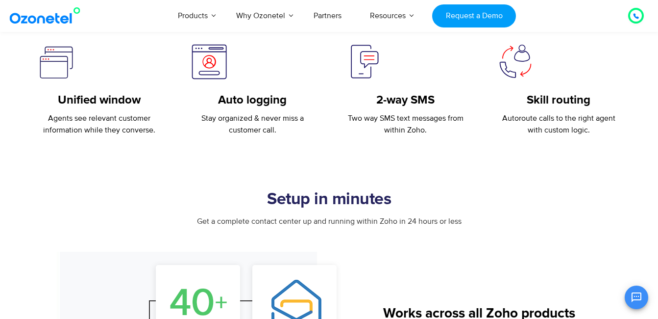
scroll to position [294, 0]
